Goal: Task Accomplishment & Management: Use online tool/utility

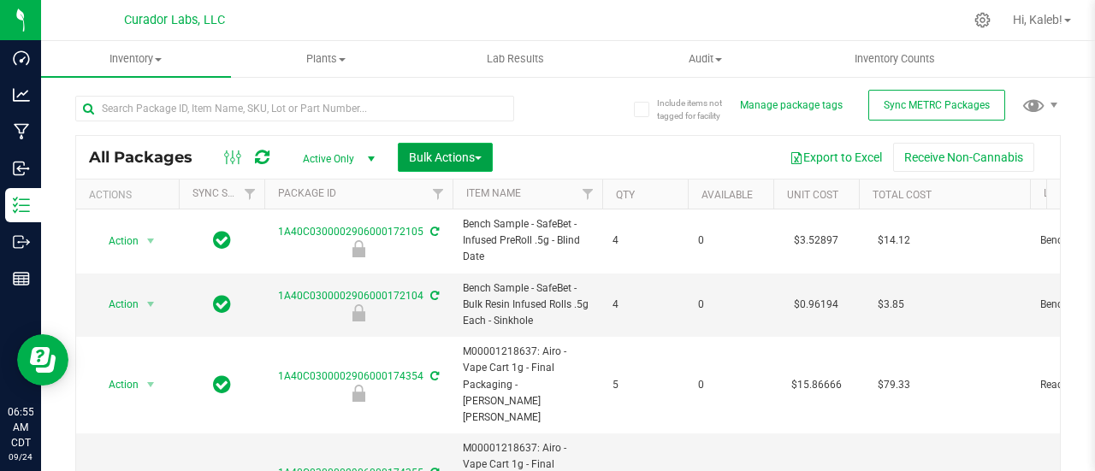
click at [478, 158] on span "button" at bounding box center [478, 158] width 7 height 3
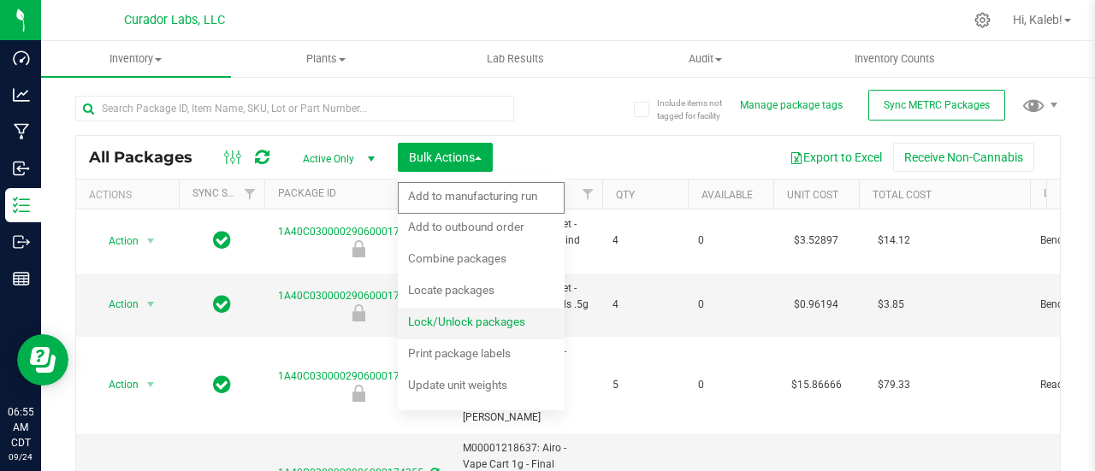
click at [496, 321] on span "Lock/Unlock packages" at bounding box center [466, 322] width 117 height 14
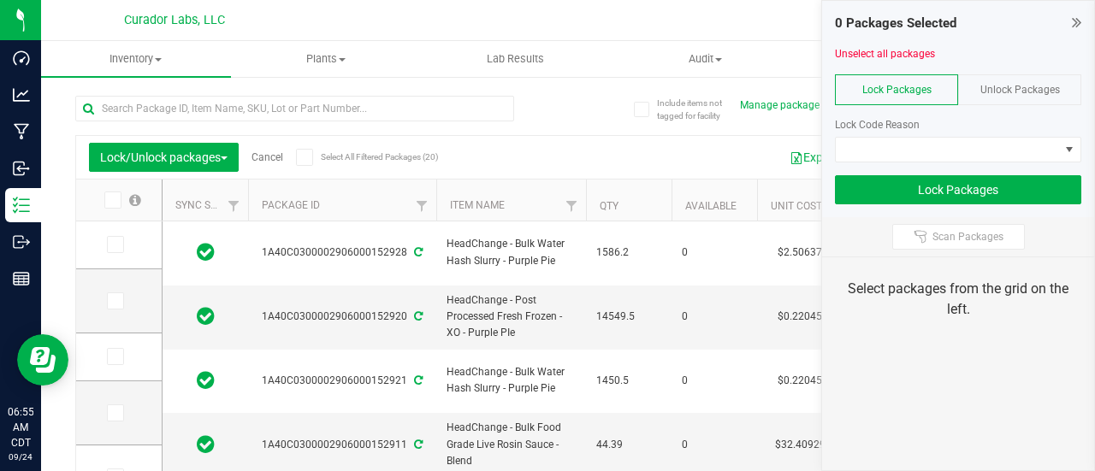
type input "2026-09-23"
type input "2026-09-22"
type input "2026-09-18"
type input "[DATE]"
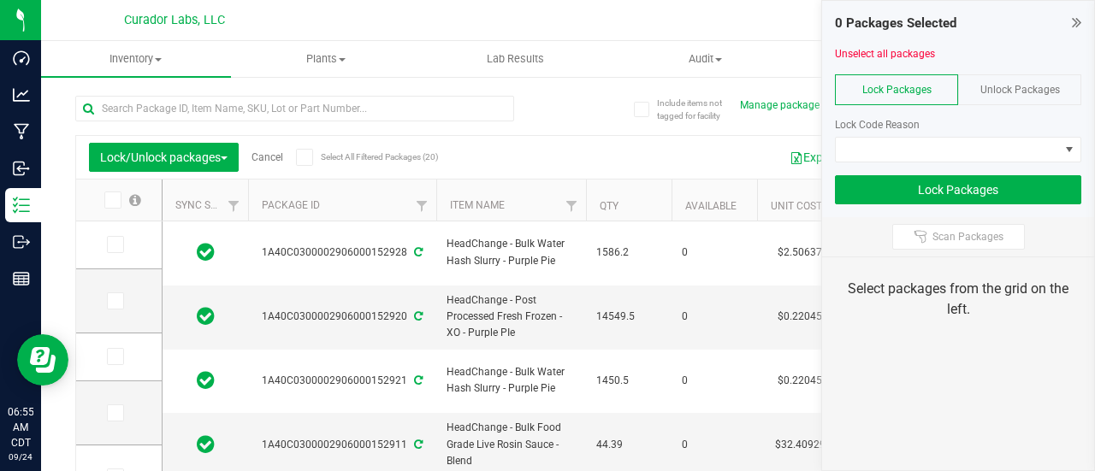
type input "2026-09-11"
type input "2026-09-10"
type input "2026-09-08"
type input "2026-09-02"
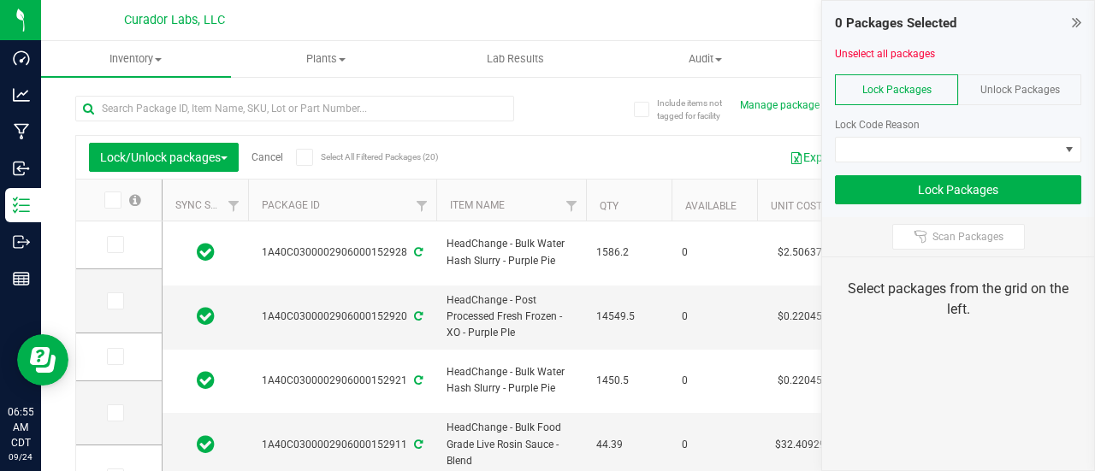
type input "2026-08-07"
type input "2026-07-29"
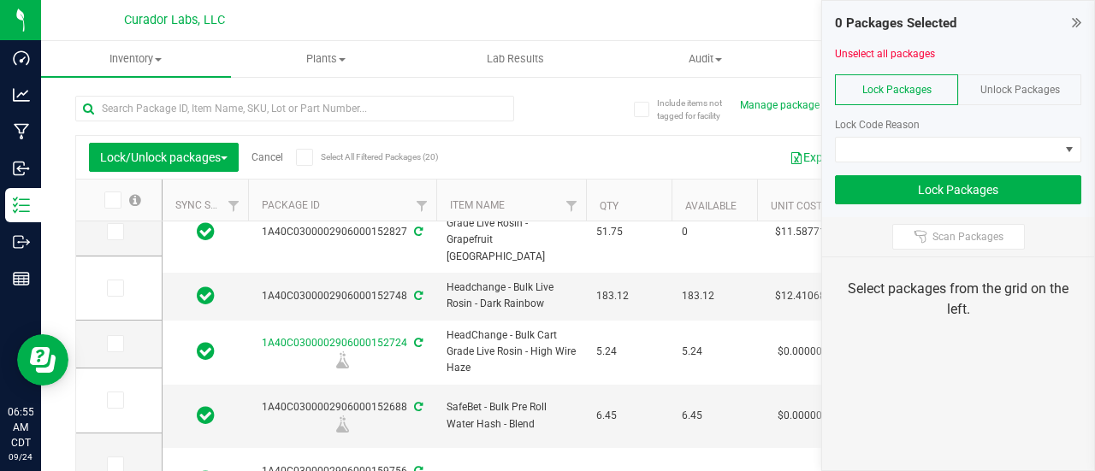
scroll to position [654, 0]
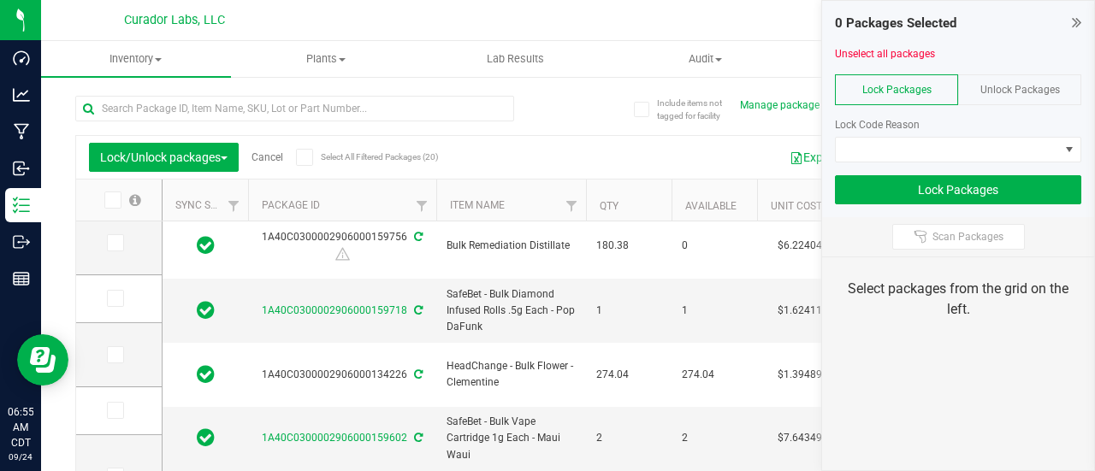
click at [277, 152] on link "Cancel" at bounding box center [268, 157] width 32 height 12
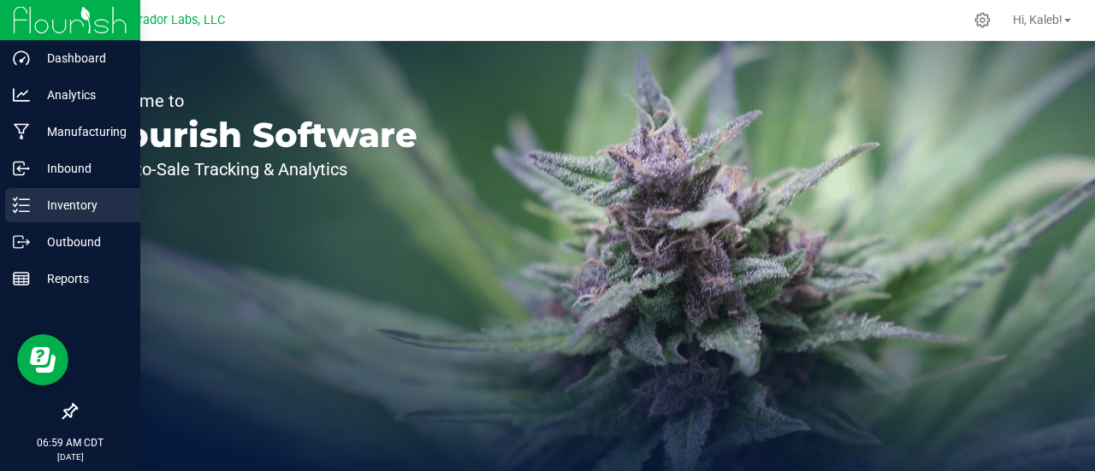
click at [35, 204] on p "Inventory" at bounding box center [81, 205] width 103 height 21
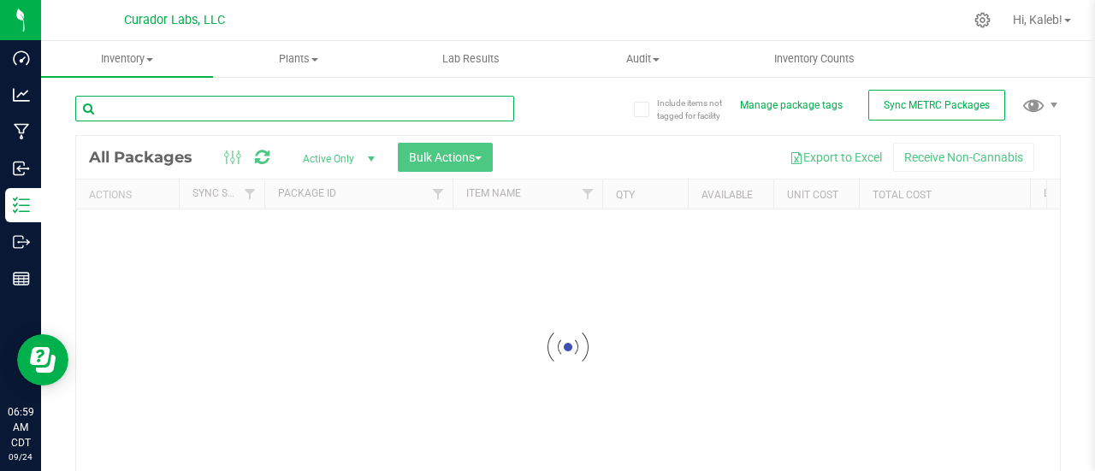
click at [346, 102] on input "text" at bounding box center [294, 109] width 439 height 26
paste input "M00001218637: Airo - Vape Cart 1g - Final Packaging - [PERSON_NAME] [PERSON_NAM…"
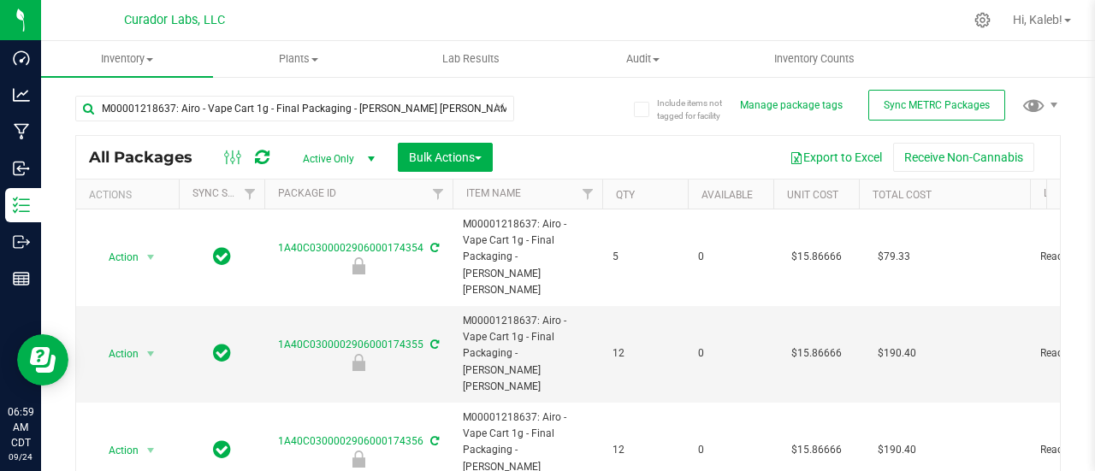
click at [596, 145] on div "Export to Excel Receive Non-Cannabis" at bounding box center [777, 157] width 542 height 29
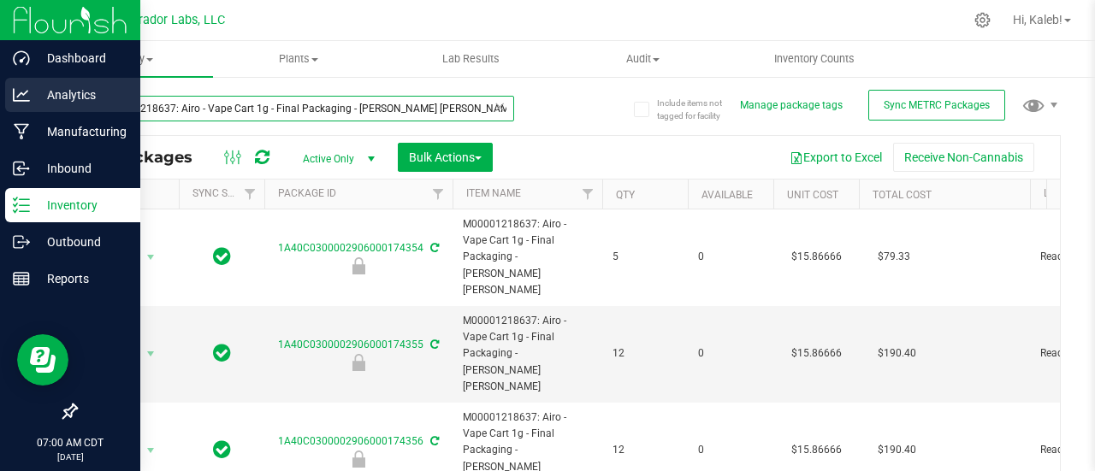
drag, startPoint x: 309, startPoint y: 126, endPoint x: 0, endPoint y: 109, distance: 309.4
click at [0, 109] on div "Dashboard Analytics Manufacturing Inbound Inventory Outbound Reports 07:00 AM C…" at bounding box center [547, 235] width 1095 height 471
paste input "00174354"
type input "0017435"
